Goal: Information Seeking & Learning: Learn about a topic

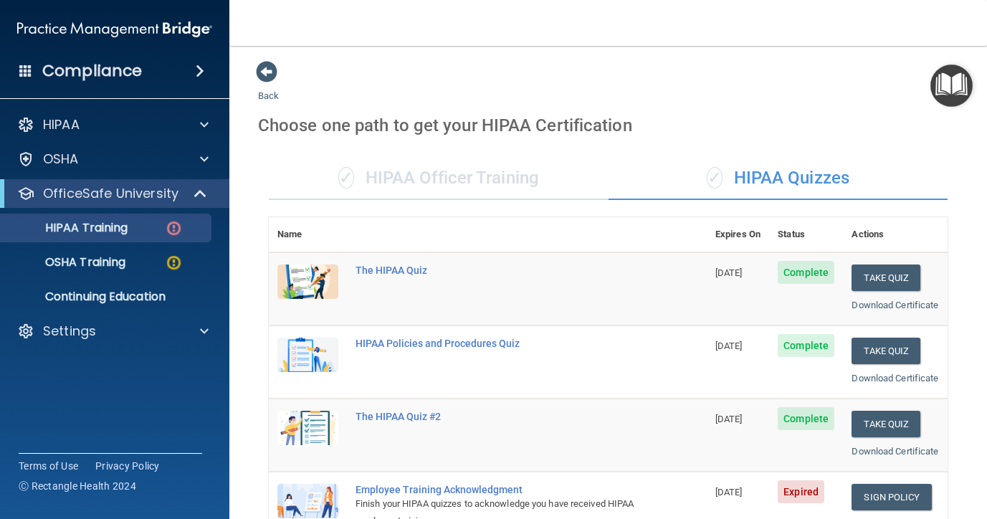
scroll to position [282, 0]
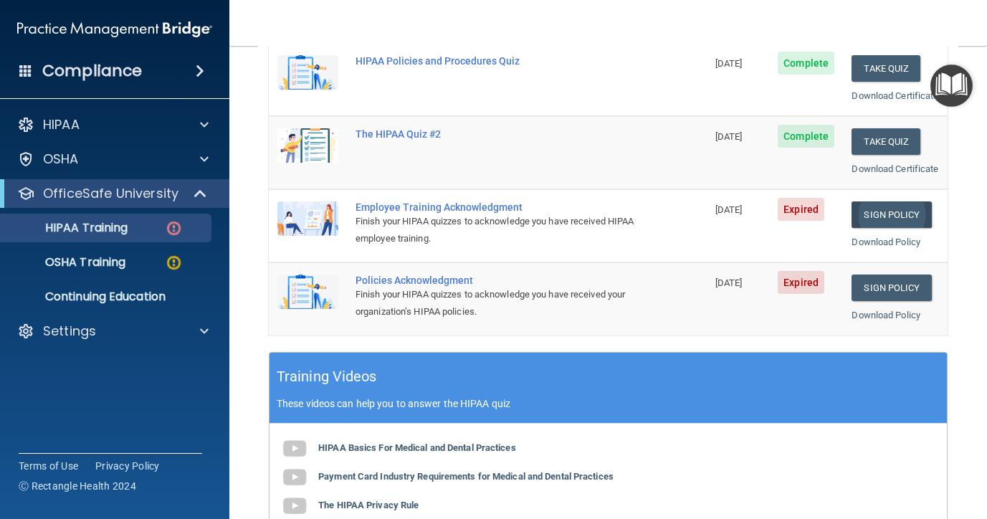
click at [871, 228] on link "Sign Policy" at bounding box center [892, 214] width 80 height 27
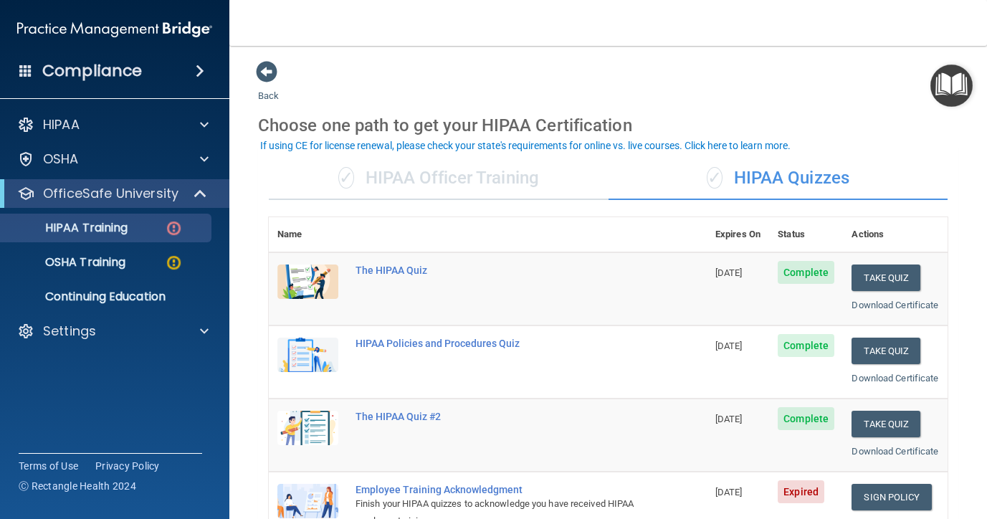
click at [193, 85] on div "Compliance" at bounding box center [114, 71] width 229 height 32
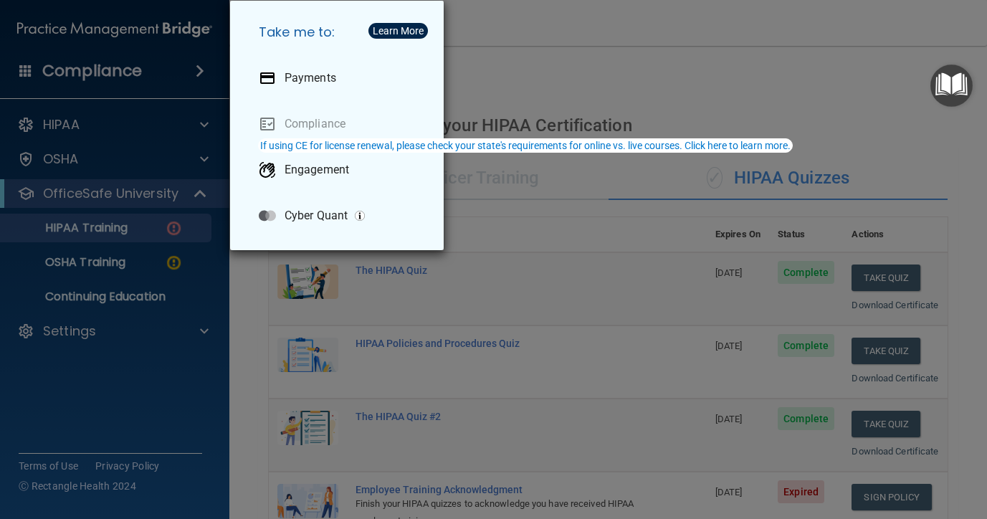
click at [225, 81] on div "Take me to: Payments Compliance Engagement Cyber Quant" at bounding box center [493, 259] width 987 height 519
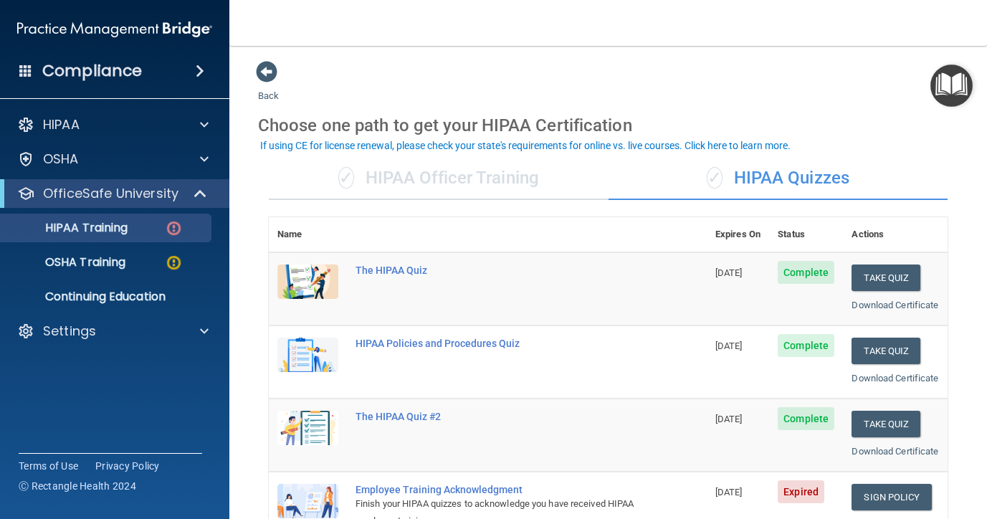
click at [70, 70] on h4 "Compliance" at bounding box center [92, 71] width 100 height 20
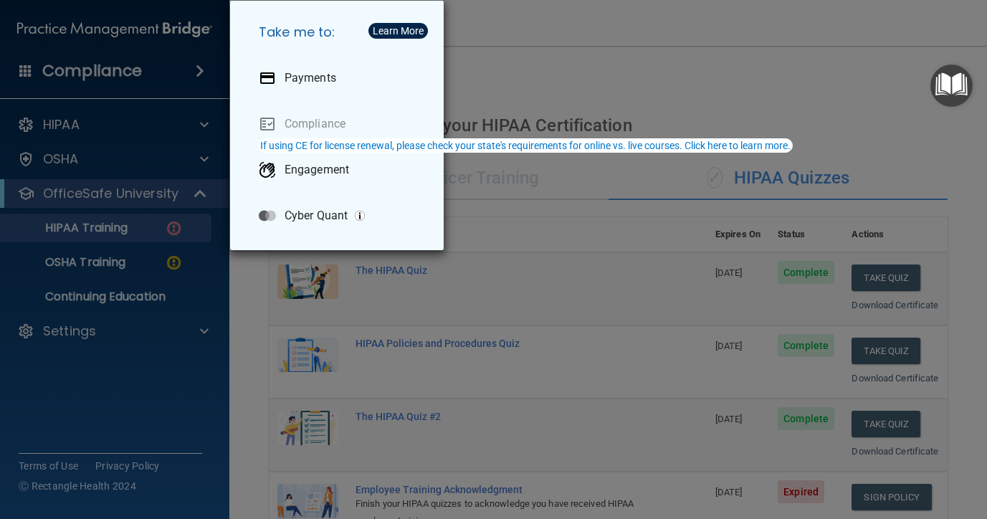
click at [80, 336] on div "Take me to: Payments Compliance Engagement Cyber Quant" at bounding box center [493, 259] width 987 height 519
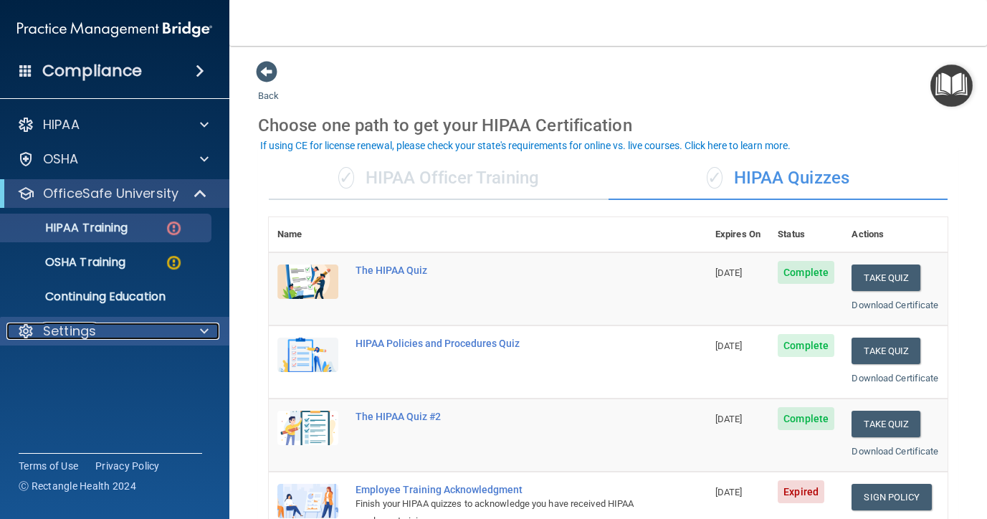
click at [80, 336] on p "Settings" at bounding box center [69, 331] width 53 height 17
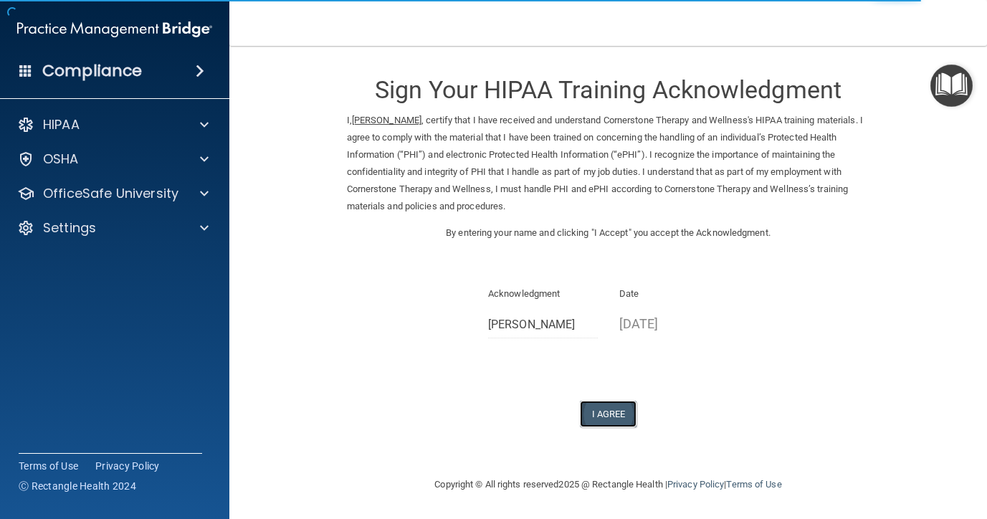
click at [618, 422] on button "I Agree" at bounding box center [608, 414] width 57 height 27
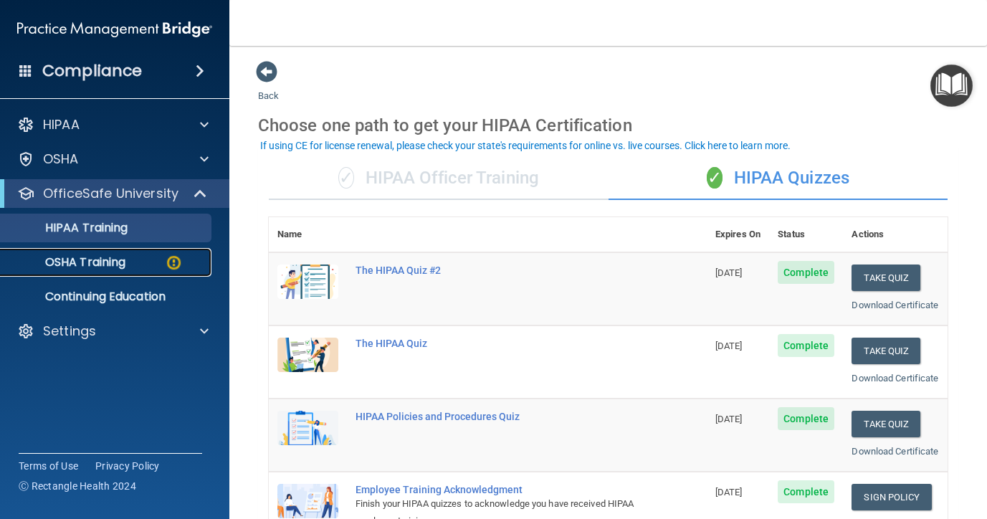
click at [104, 263] on p "OSHA Training" at bounding box center [67, 262] width 116 height 14
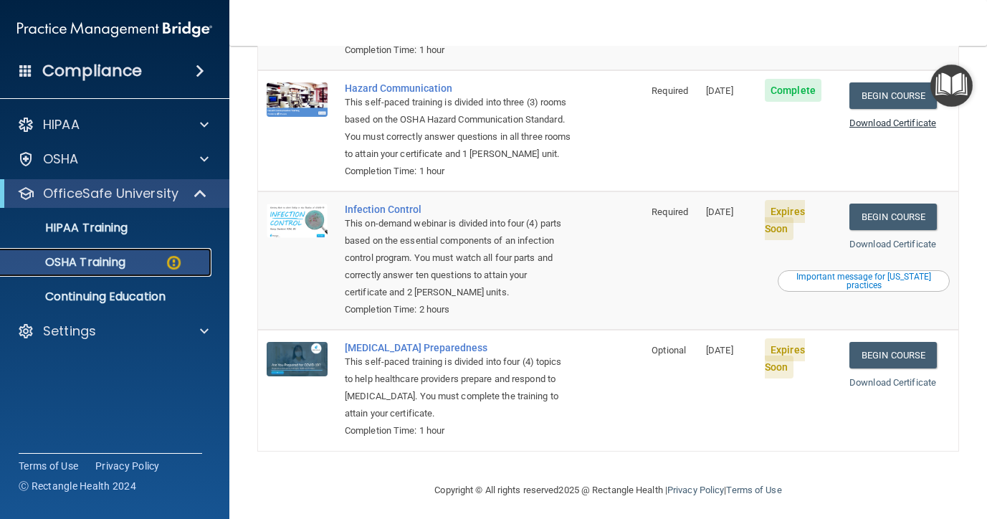
scroll to position [288, 0]
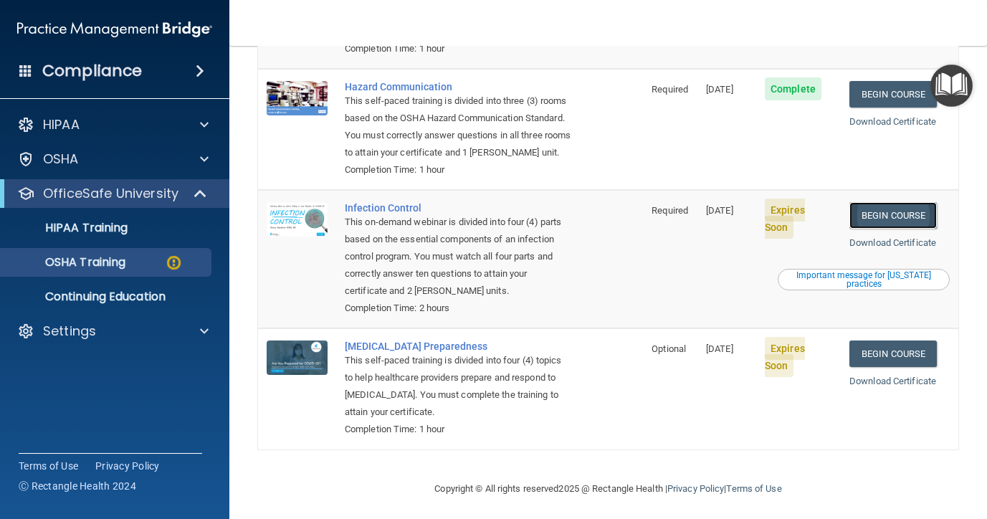
click at [895, 215] on link "Begin Course" at bounding box center [893, 215] width 87 height 27
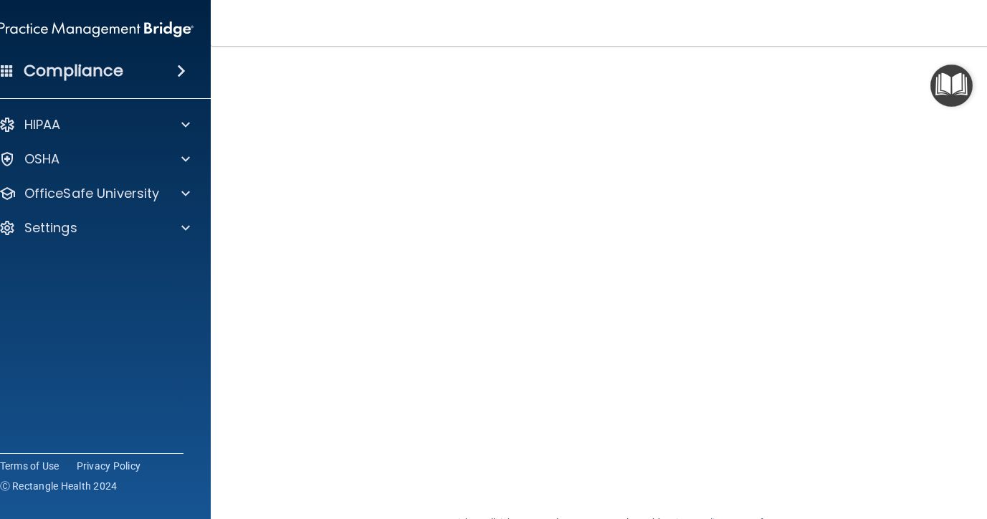
scroll to position [57, 0]
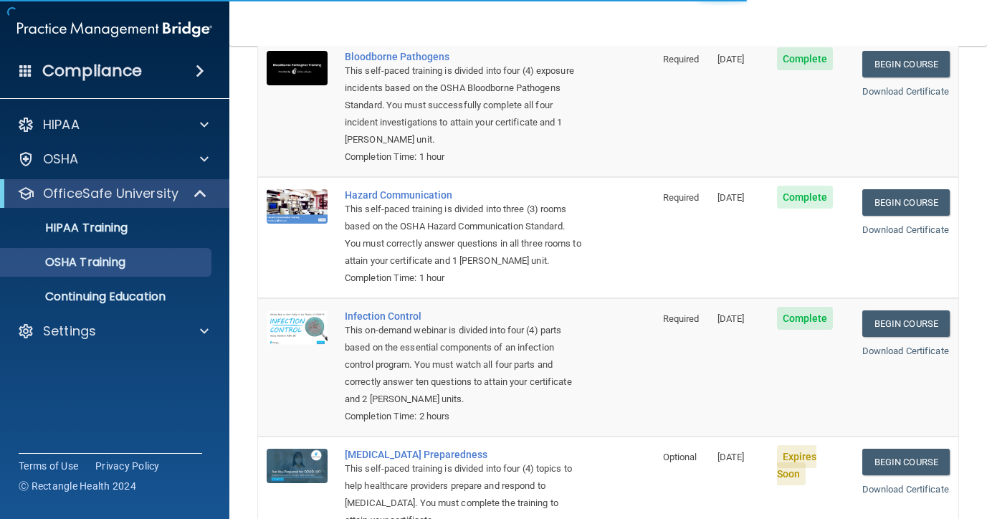
scroll to position [236, 0]
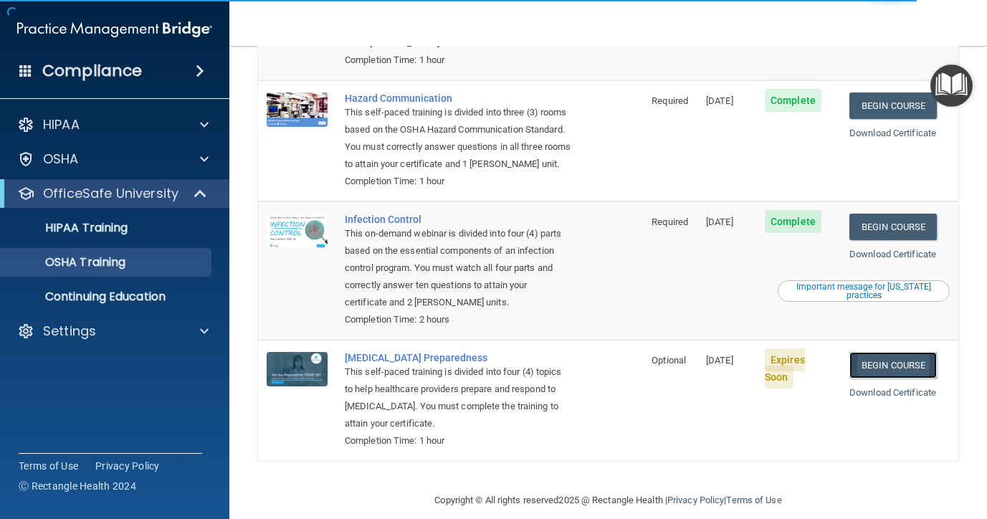
click at [898, 371] on link "Begin Course" at bounding box center [893, 365] width 87 height 27
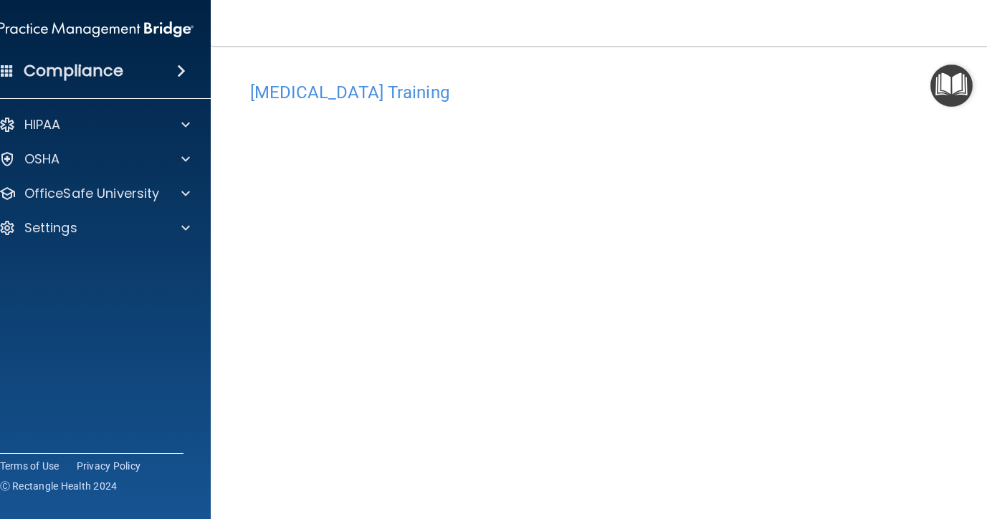
scroll to position [95, 0]
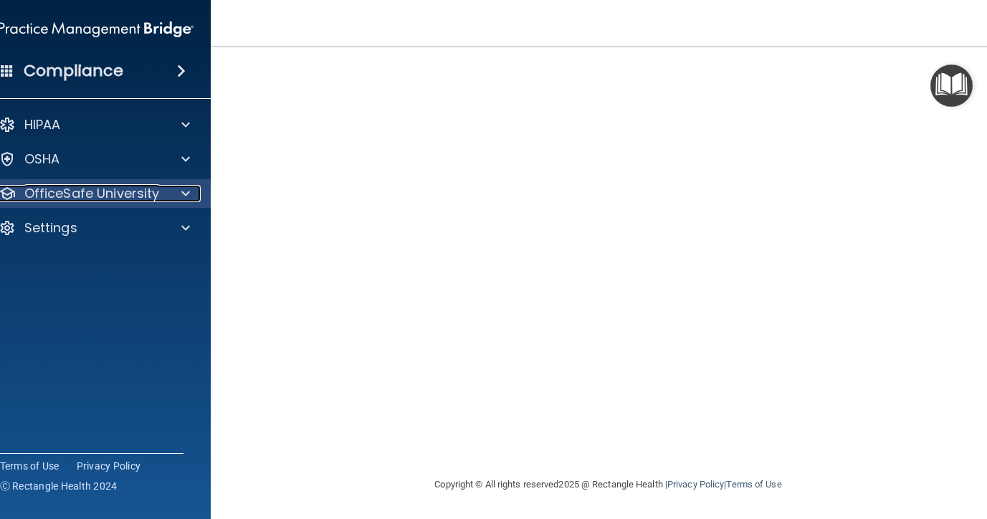
click at [140, 189] on p "OfficeSafe University" at bounding box center [92, 193] width 136 height 17
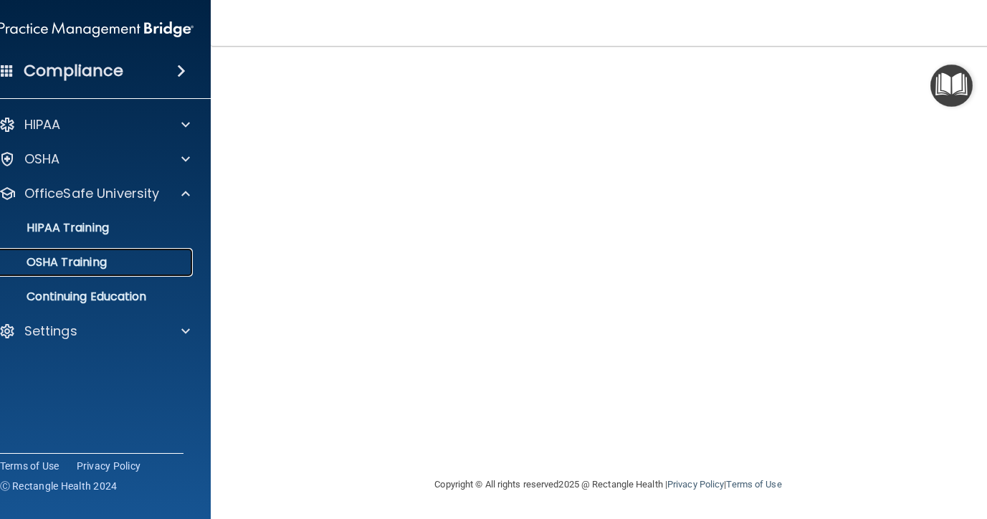
click at [141, 265] on div "OSHA Training" at bounding box center [89, 262] width 196 height 14
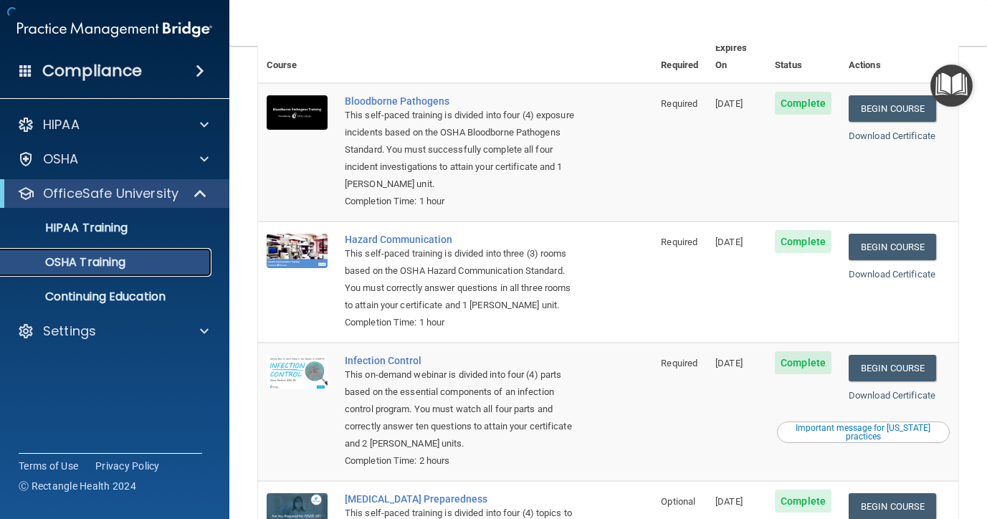
scroll to position [236, 0]
